Goal: Information Seeking & Learning: Learn about a topic

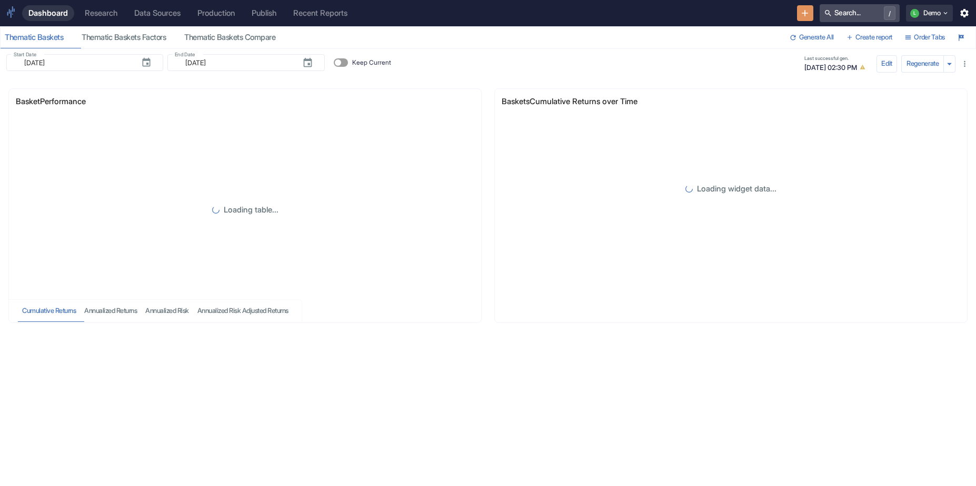
click at [866, 16] on span "/" at bounding box center [879, 13] width 33 height 14
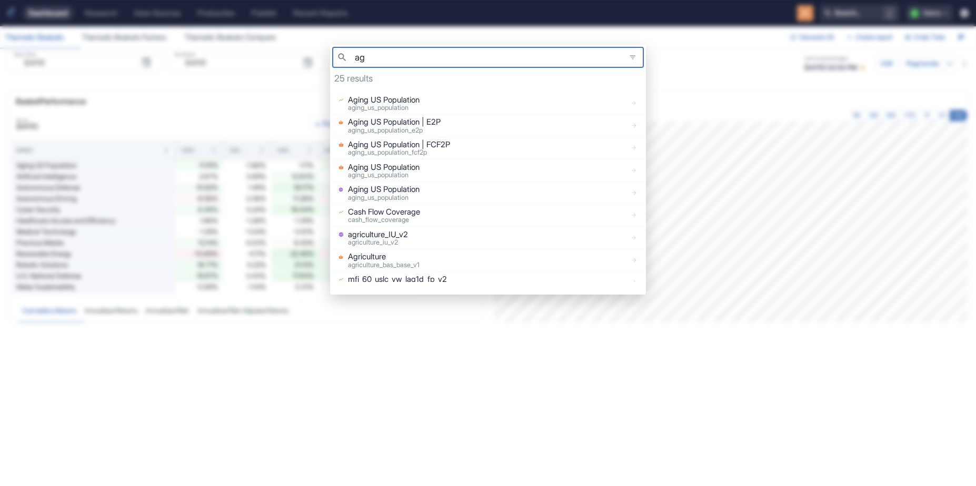
type input "ag"
click at [446, 173] on div "Aging US Population aging_us_population" at bounding box center [480, 171] width 292 height 18
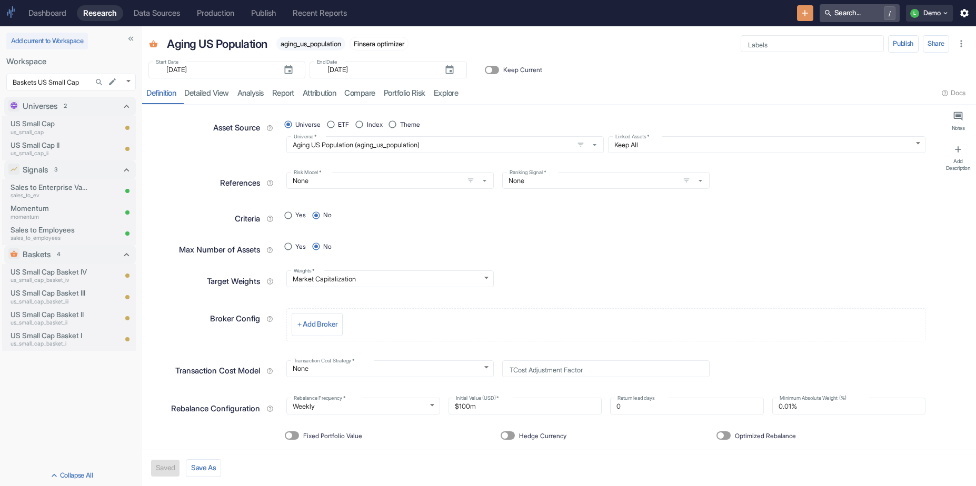
click at [842, 12] on button "Search... /" at bounding box center [860, 13] width 80 height 18
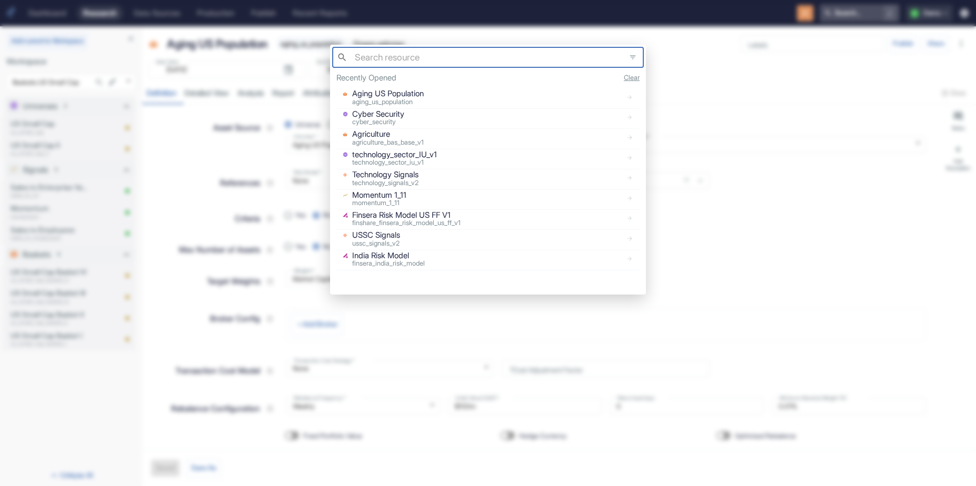
type textarea "x"
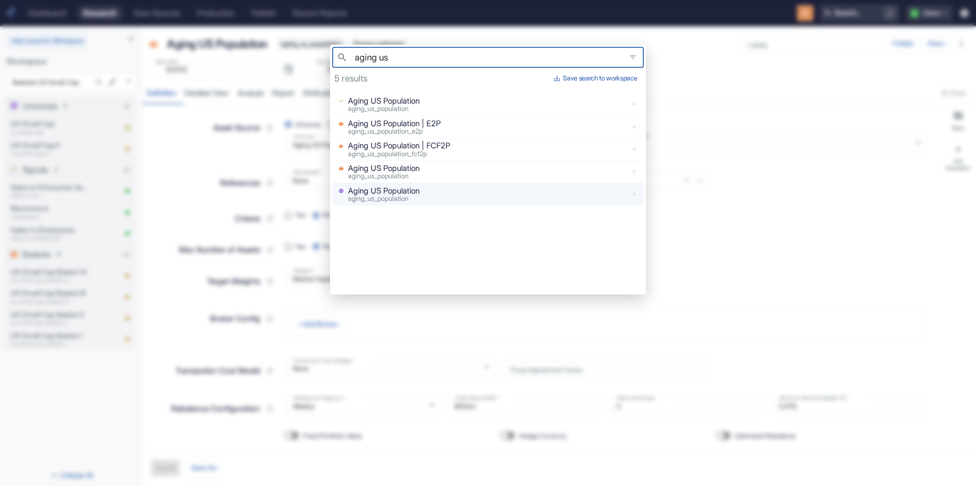
click at [461, 202] on div "Aging US Population aging_us_population" at bounding box center [480, 194] width 292 height 18
type input "aging us"
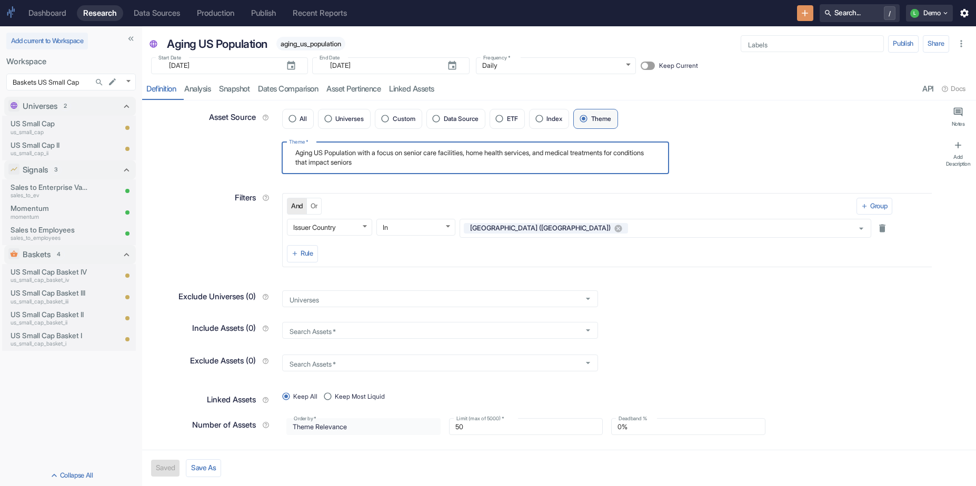
drag, startPoint x: 418, startPoint y: 167, endPoint x: 277, endPoint y: 155, distance: 141.6
click at [277, 155] on div "Theme   * Aging US Population with a focus on senior care facilities, home heal…" at bounding box center [472, 154] width 394 height 39
type textarea "x"
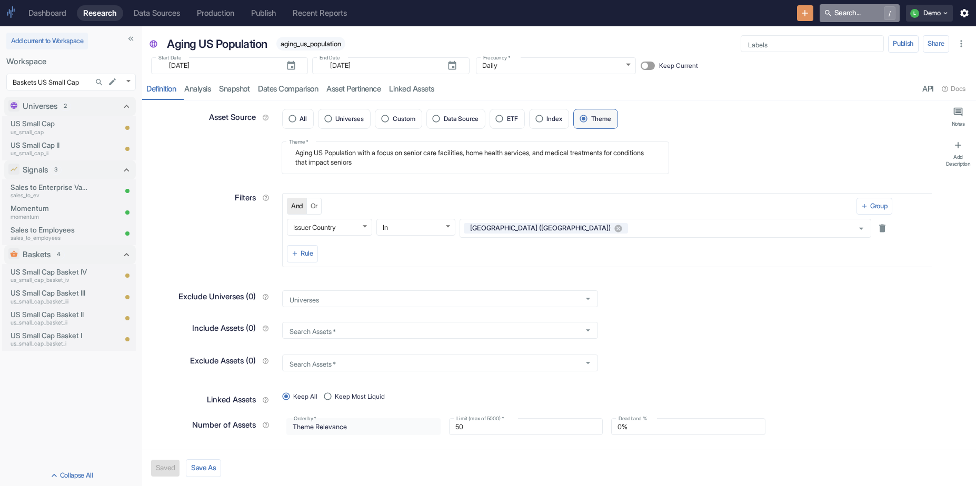
click at [847, 9] on button "Search... /" at bounding box center [860, 13] width 80 height 18
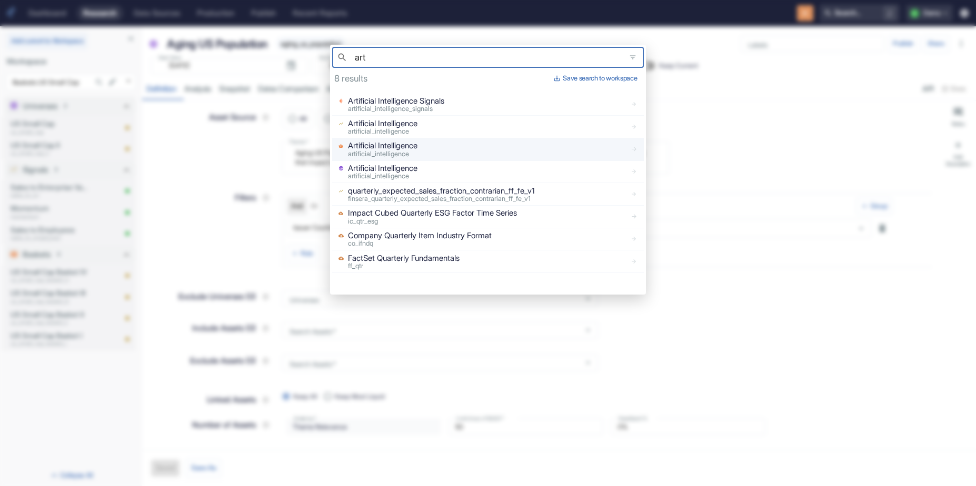
click at [442, 141] on div "Artificial Intelligence artificial_intelligence" at bounding box center [480, 149] width 292 height 18
type input "art"
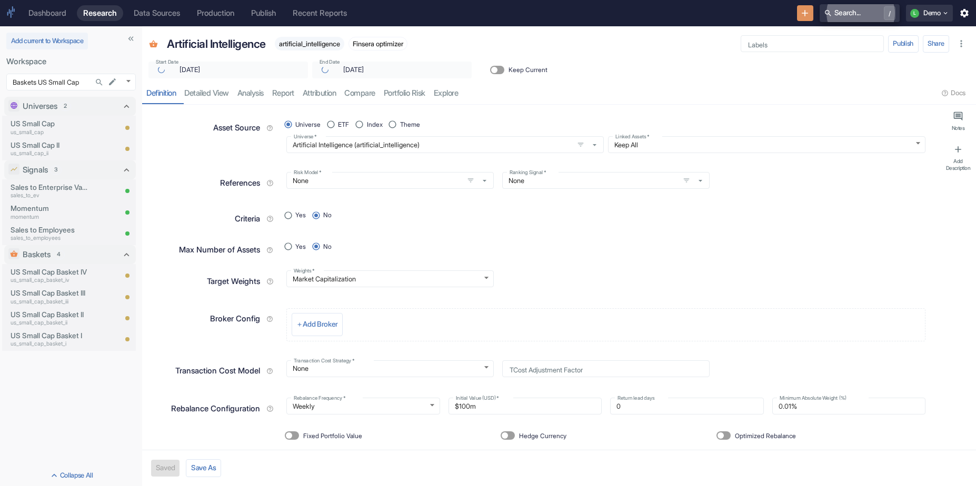
type textarea "x"
click at [847, 16] on button "Search... /" at bounding box center [860, 13] width 80 height 18
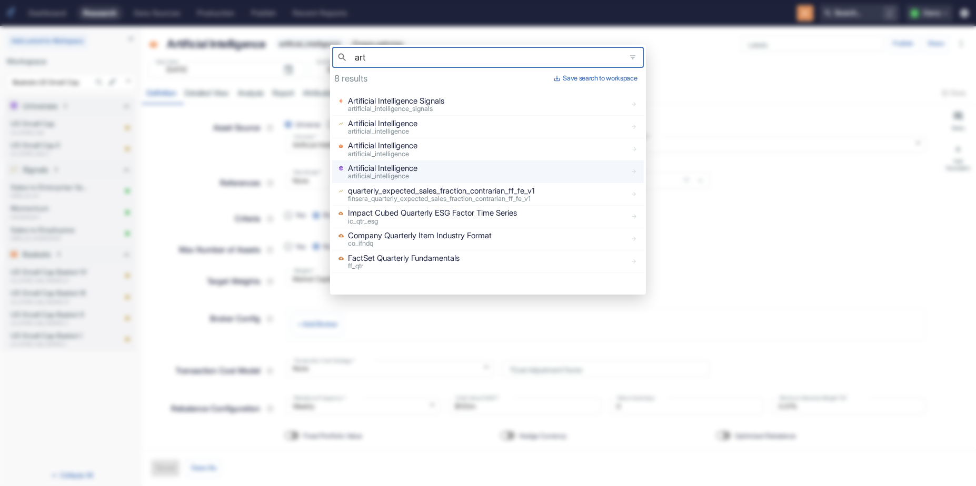
click at [413, 168] on p "Artificial Intelligence" at bounding box center [382, 169] width 69 height 12
type input "art"
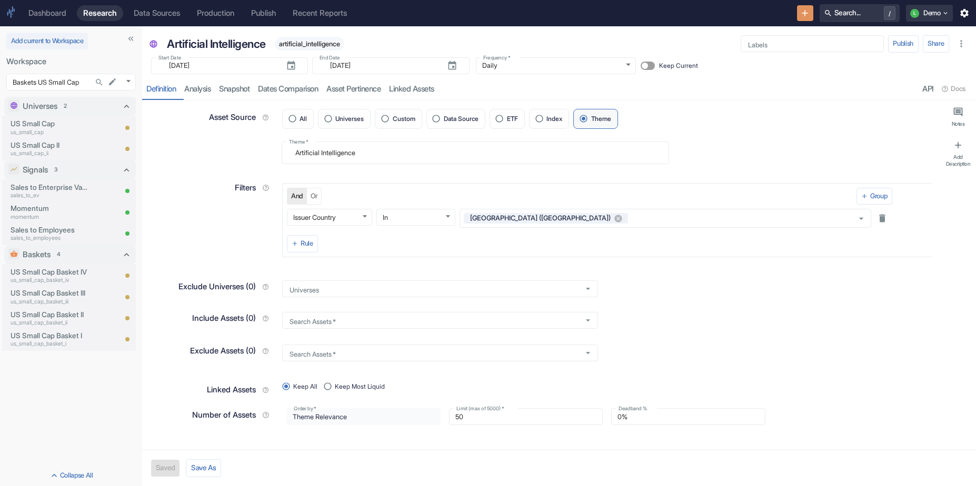
drag, startPoint x: 383, startPoint y: 160, endPoint x: 343, endPoint y: 139, distance: 45.7
click at [343, 139] on div "Theme   * Artificial Intelligence x Theme   *" at bounding box center [472, 149] width 394 height 29
click at [332, 155] on textarea "Artificial Intelligence" at bounding box center [475, 153] width 373 height 14
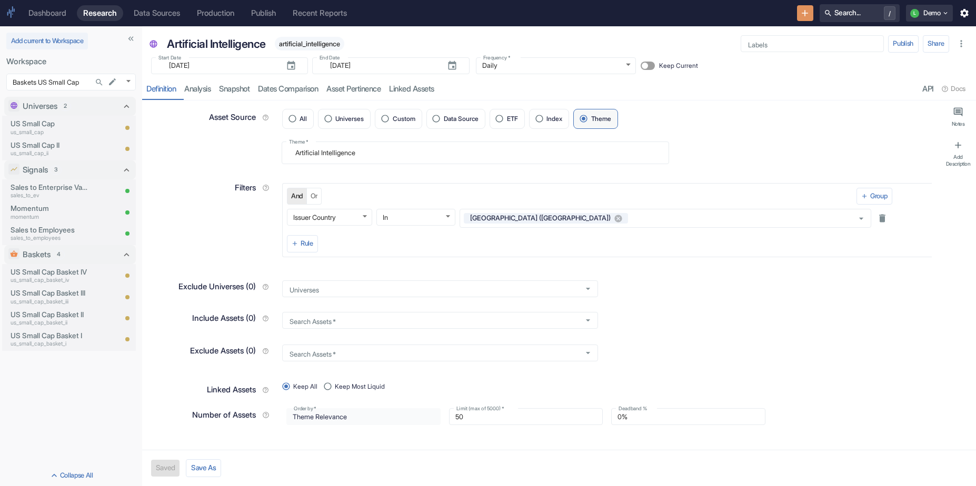
type textarea "x"
click at [442, 151] on textarea "Artificial Intelligence" at bounding box center [475, 153] width 373 height 14
type textarea "a"
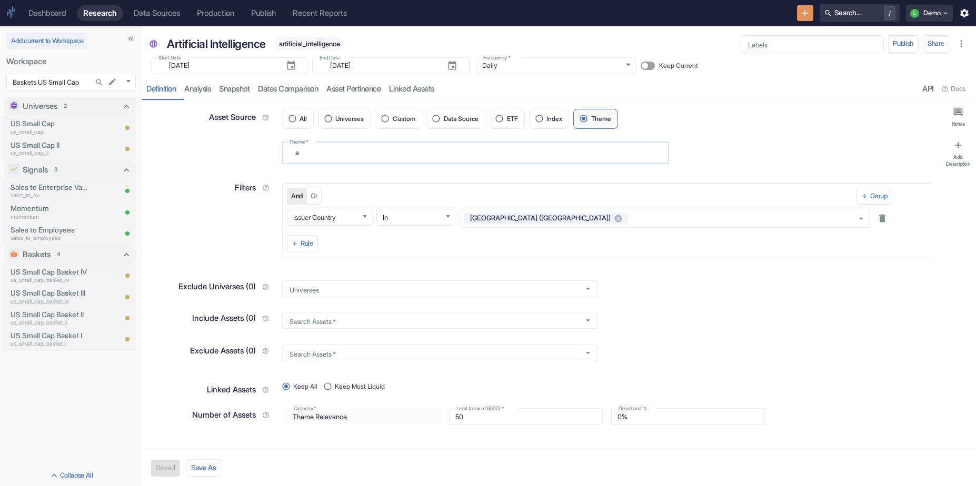
type textarea "x"
type textarea "au"
type textarea "x"
type textarea "aut"
type textarea "x"
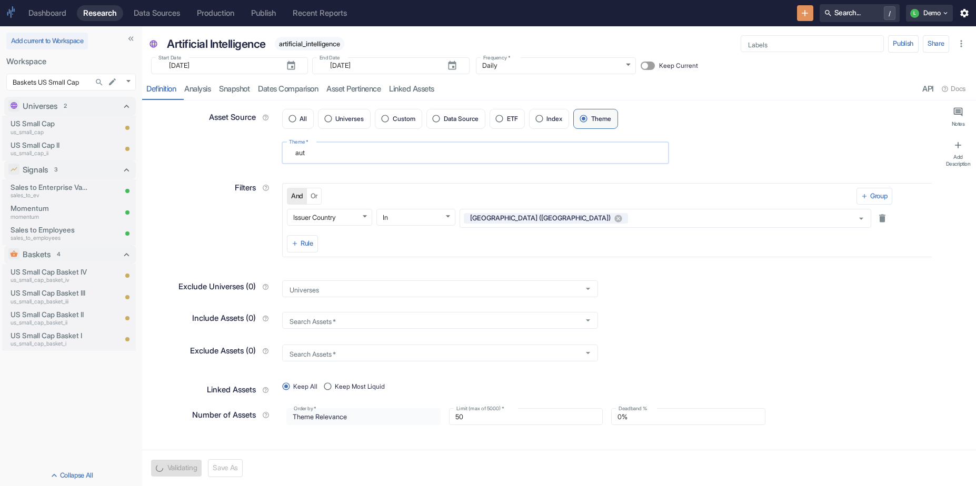
type textarea "auto"
type textarea "x"
type textarea "auton"
type textarea "x"
type textarea "autono"
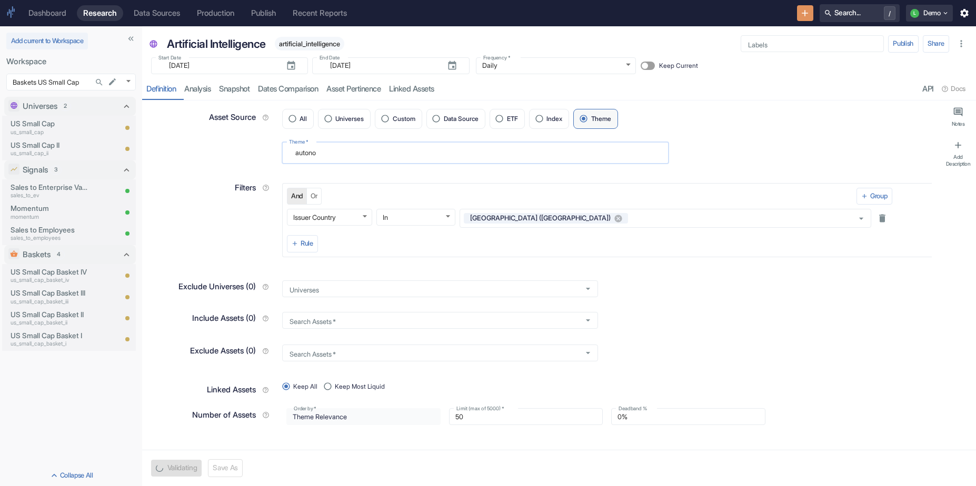
type textarea "x"
type textarea "autonom"
type textarea "x"
type textarea "autono"
type textarea "x"
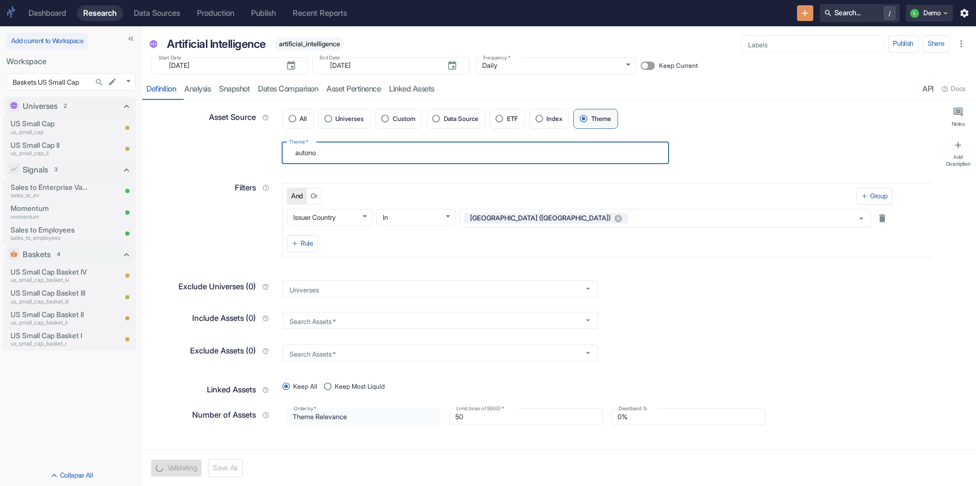
type textarea "auton"
type textarea "x"
type textarea "auto"
type textarea "x"
type textarea "aut"
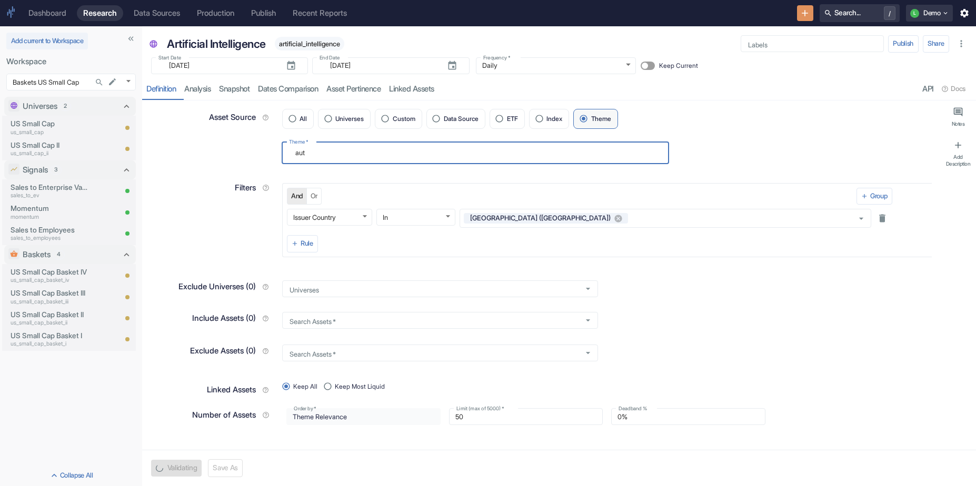
type textarea "x"
type textarea "au"
type textarea "x"
type textarea "a"
type textarea "x"
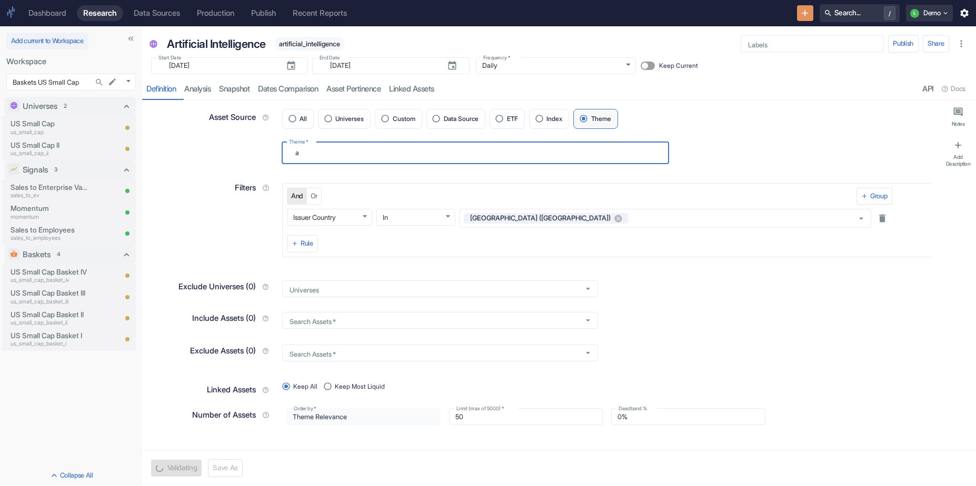
type textarea "Artificial Intelligence"
click at [173, 175] on div "Filters" at bounding box center [208, 215] width 132 height 86
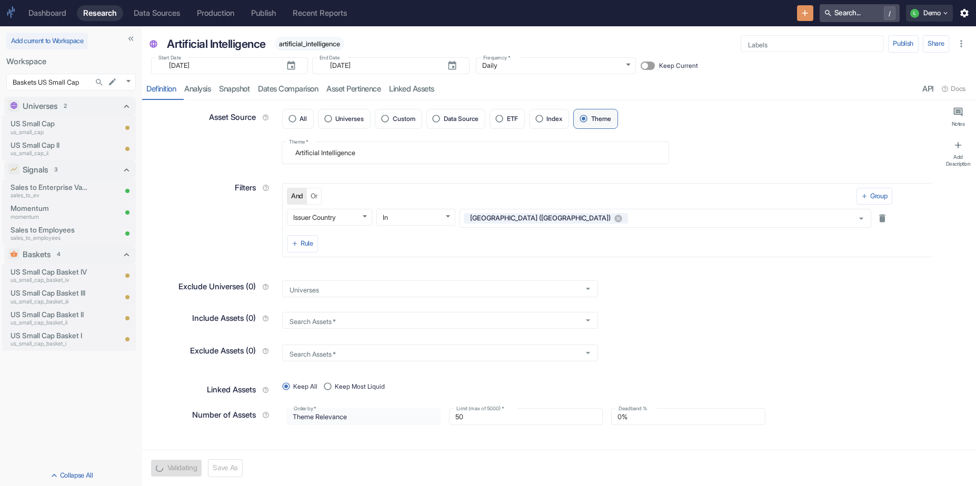
type textarea "x"
click at [851, 21] on button "Search... /" at bounding box center [860, 13] width 80 height 18
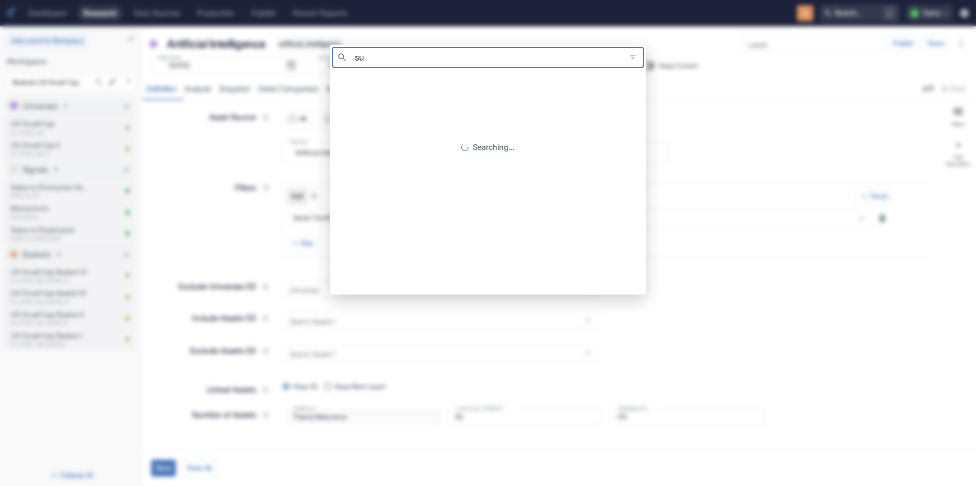
type input "s"
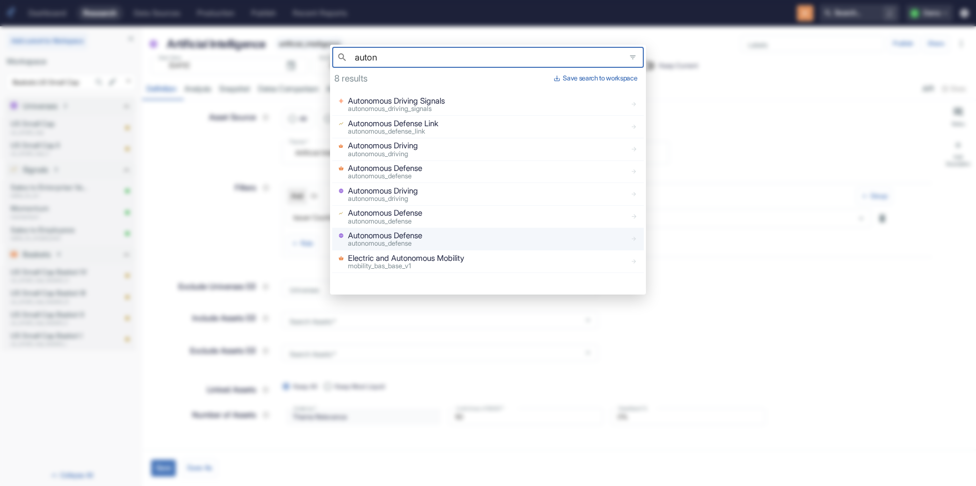
click at [460, 242] on div "Autonomous Defense autonomous_defense" at bounding box center [480, 239] width 292 height 18
type input "auton"
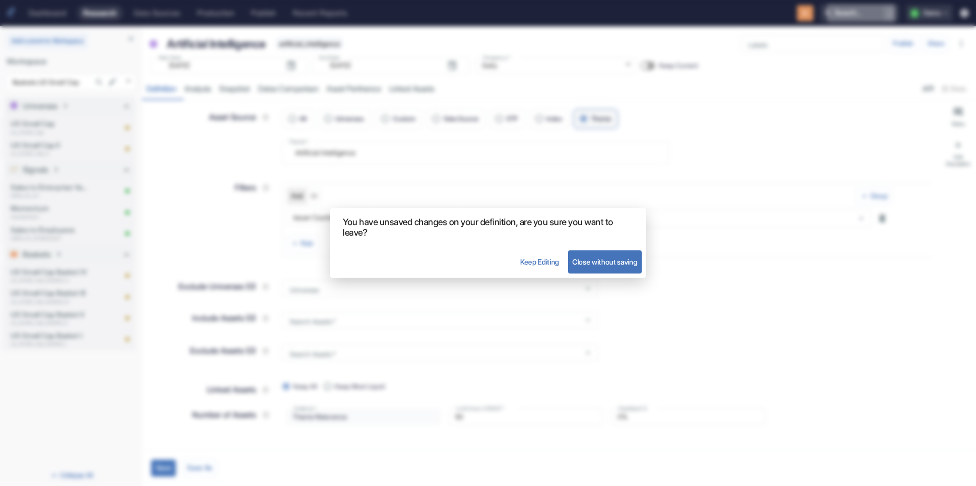
click at [626, 266] on button "Close without saving" at bounding box center [605, 262] width 74 height 23
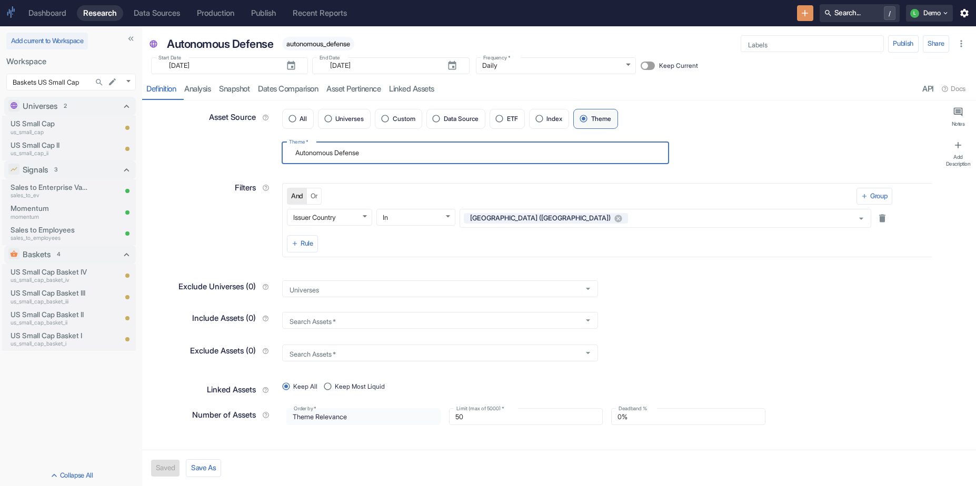
drag, startPoint x: 437, startPoint y: 160, endPoint x: 263, endPoint y: 152, distance: 174.4
click at [263, 152] on div "Theme   * Autonomous Defense x Theme   *" at bounding box center [538, 149] width 788 height 29
type textarea "x"
click at [845, 15] on button "Search... /" at bounding box center [860, 13] width 80 height 18
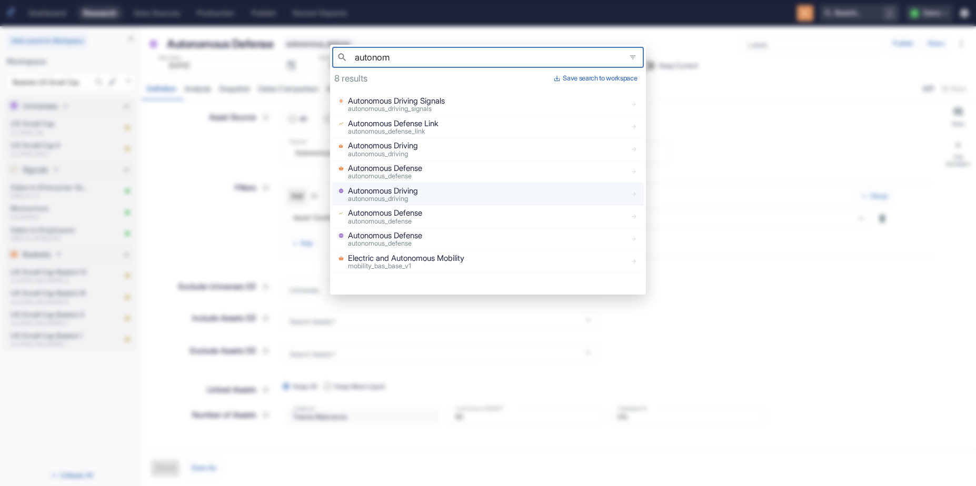
click at [431, 189] on div "Autonomous Driving autonomous_driving" at bounding box center [480, 194] width 292 height 18
type input "autonom"
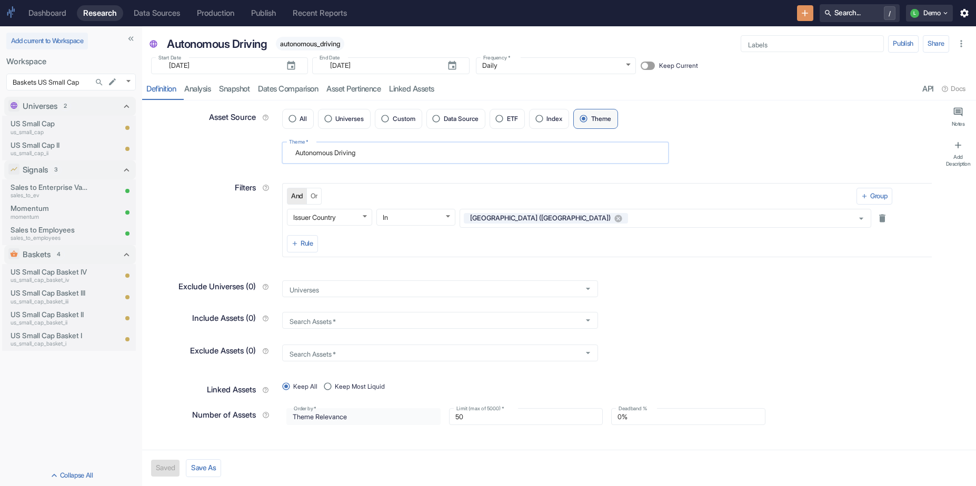
click at [384, 151] on textarea "Autonomous Driving" at bounding box center [475, 153] width 373 height 14
type textarea "x"
click at [837, 11] on button "Search... /" at bounding box center [860, 13] width 80 height 18
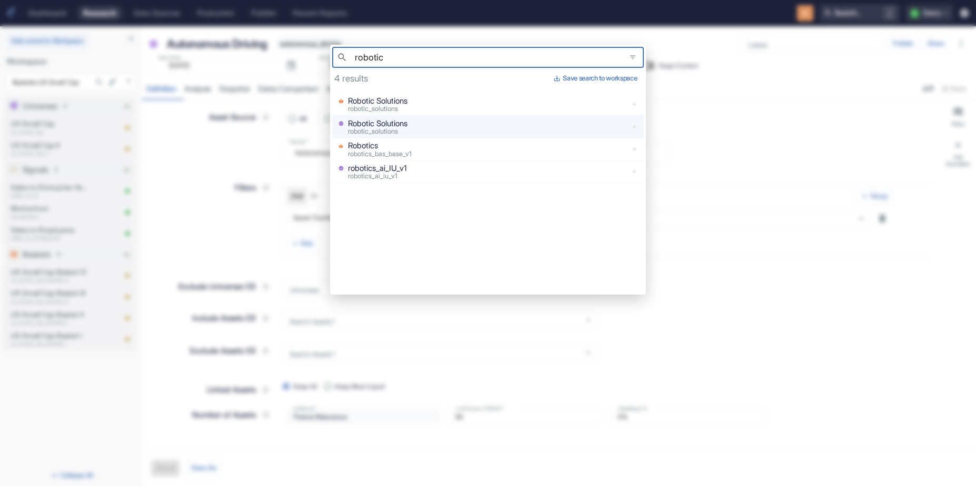
click at [383, 132] on span "robotic_solutions" at bounding box center [373, 131] width 50 height 8
type input "robotic"
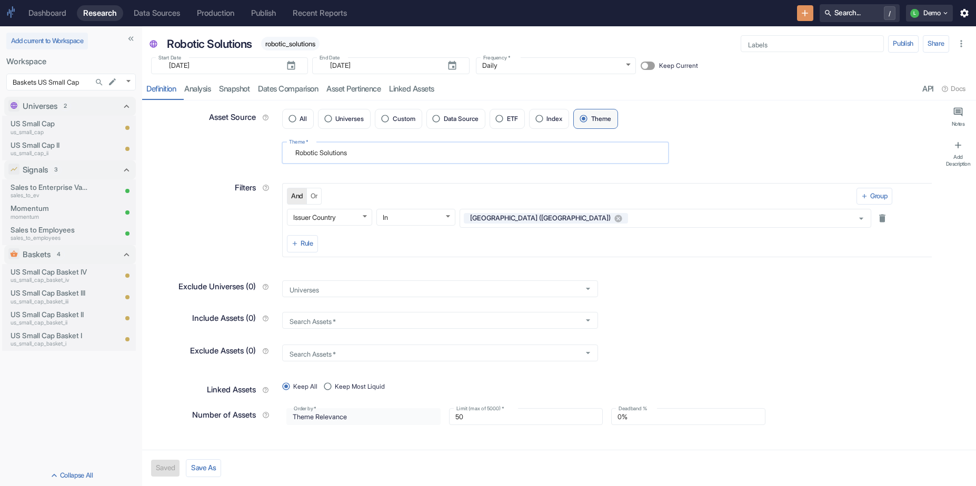
click at [372, 155] on textarea "Robotic Solutions" at bounding box center [475, 153] width 373 height 14
type textarea "x"
